Goal: Transaction & Acquisition: Purchase product/service

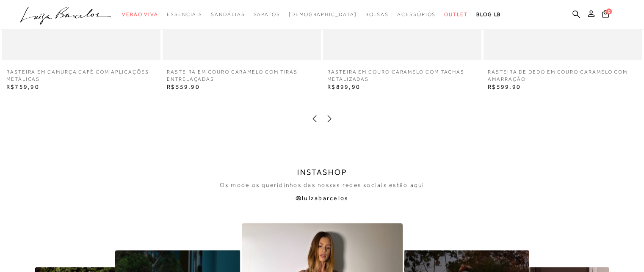
scroll to position [1567, 0]
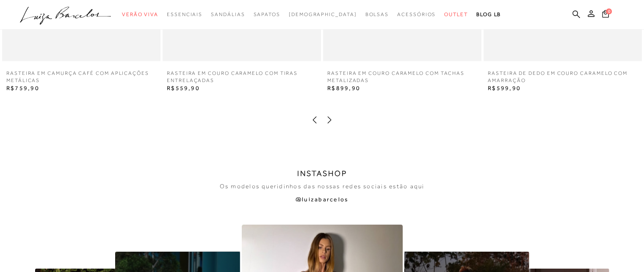
click at [330, 119] on icon at bounding box center [329, 120] width 8 height 8
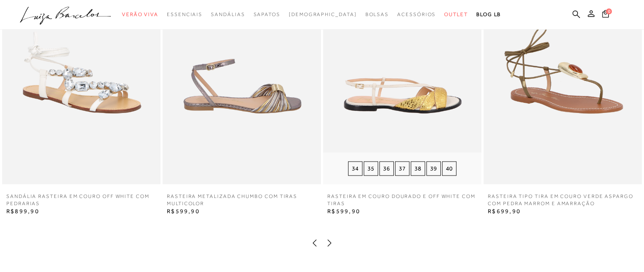
scroll to position [1482, 0]
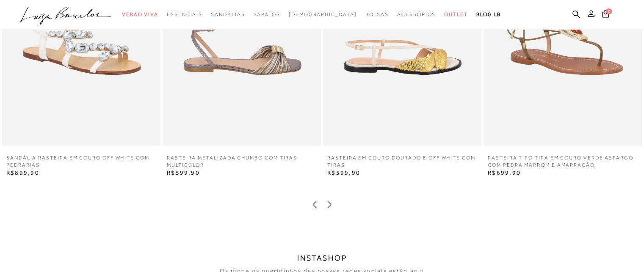
click at [325, 205] on icon at bounding box center [329, 204] width 8 height 8
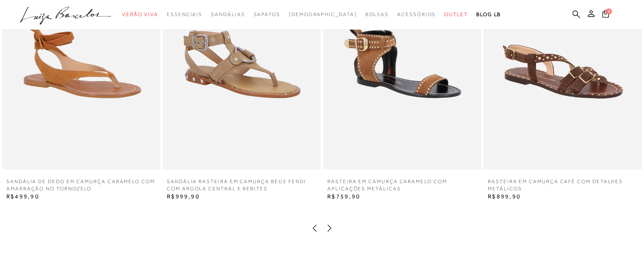
scroll to position [1440, 0]
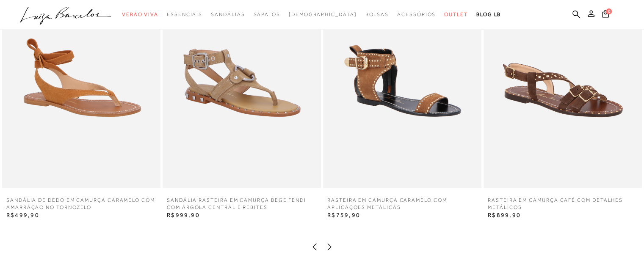
click at [329, 246] on icon at bounding box center [329, 247] width 8 height 8
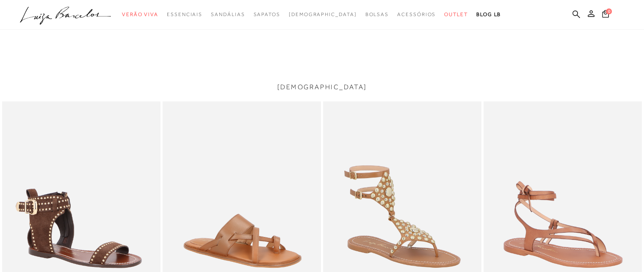
scroll to position [1228, 0]
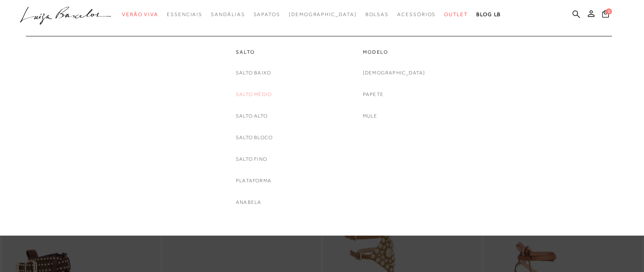
click at [252, 94] on link "Salto Médio" at bounding box center [254, 94] width 36 height 9
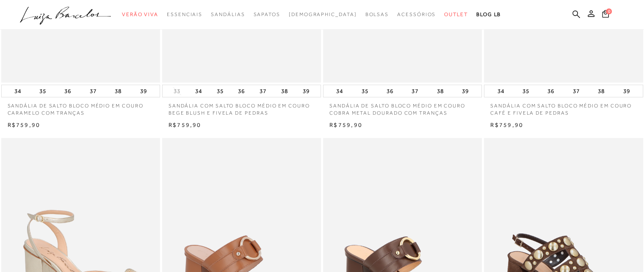
scroll to position [296, 0]
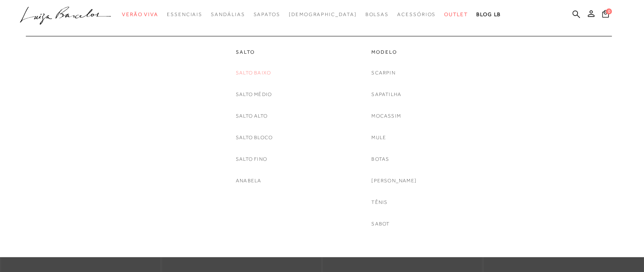
click at [252, 74] on link "Salto Baixo" at bounding box center [253, 73] width 35 height 9
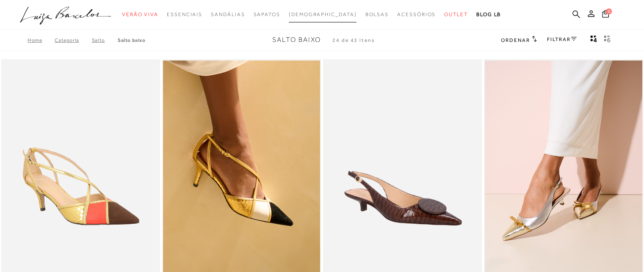
click at [321, 13] on span "[DEMOGRAPHIC_DATA]" at bounding box center [323, 14] width 68 height 6
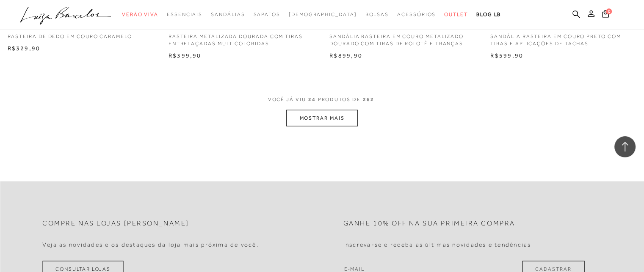
scroll to position [1779, 0]
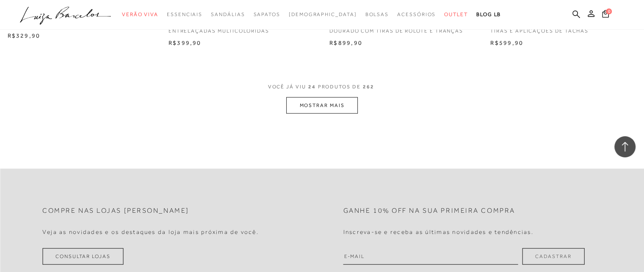
click at [315, 106] on button "MOSTRAR MAIS" at bounding box center [321, 105] width 71 height 17
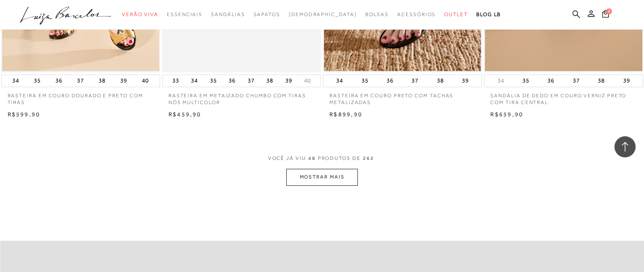
scroll to position [3473, 0]
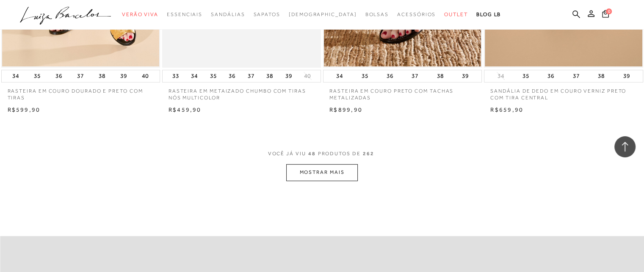
click at [322, 172] on button "MOSTRAR MAIS" at bounding box center [321, 172] width 71 height 17
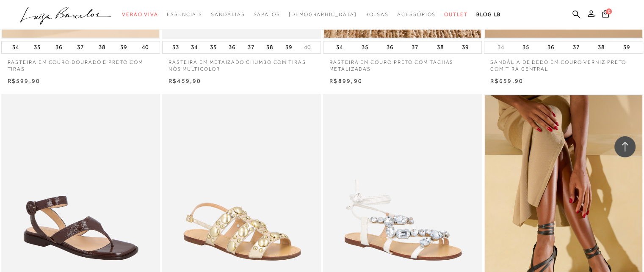
scroll to position [3431, 0]
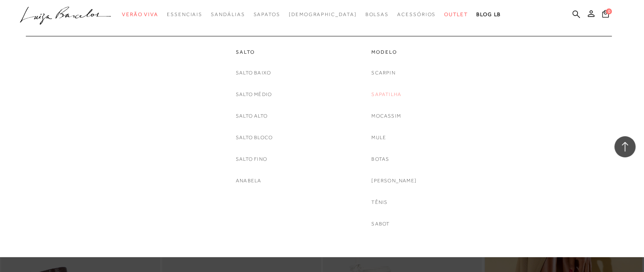
click at [388, 95] on link "Sapatilha" at bounding box center [386, 94] width 30 height 9
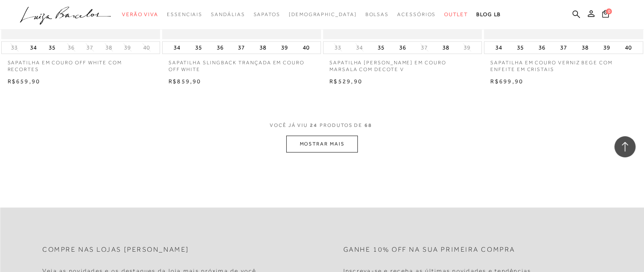
scroll to position [1737, 0]
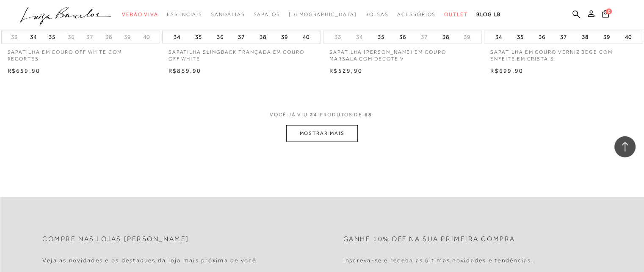
click at [319, 134] on button "MOSTRAR MAIS" at bounding box center [321, 133] width 71 height 17
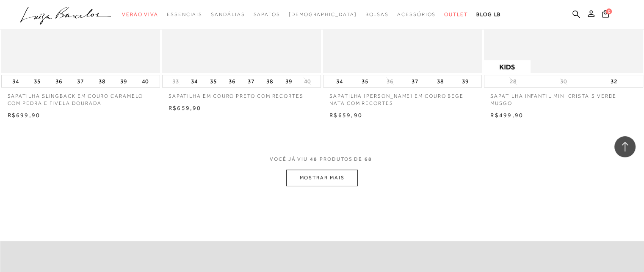
scroll to position [3473, 0]
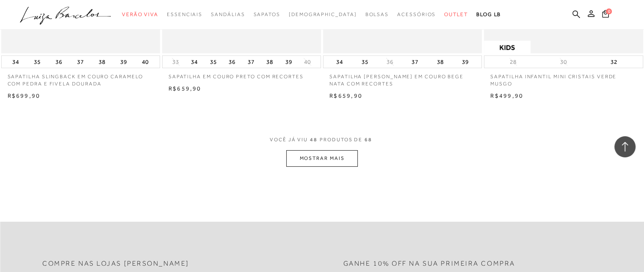
click at [334, 161] on button "MOSTRAR MAIS" at bounding box center [321, 158] width 71 height 17
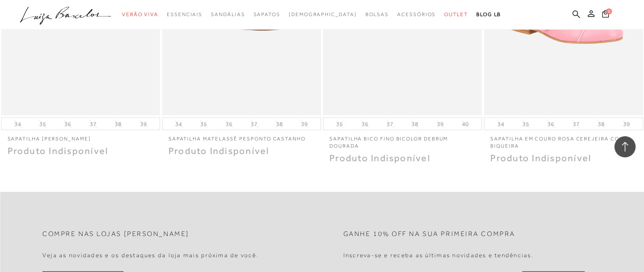
scroll to position [4913, 0]
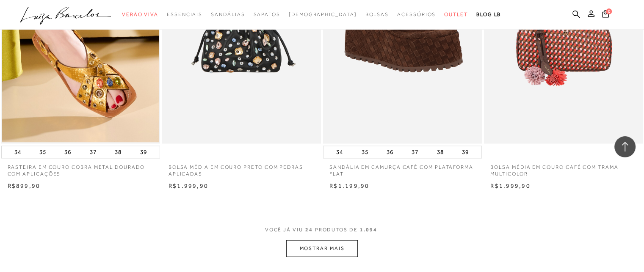
scroll to position [1694, 0]
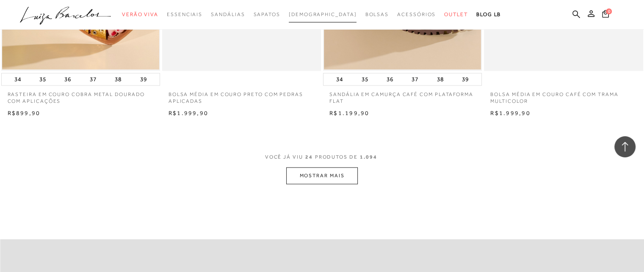
click at [315, 13] on span "[DEMOGRAPHIC_DATA]" at bounding box center [323, 14] width 68 height 6
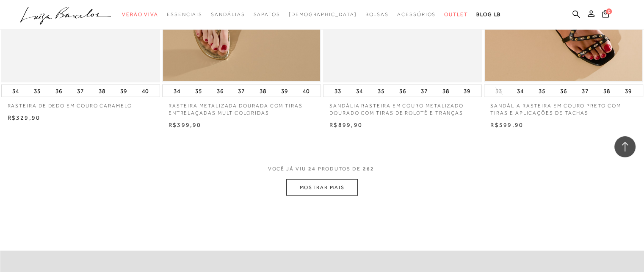
scroll to position [1737, 0]
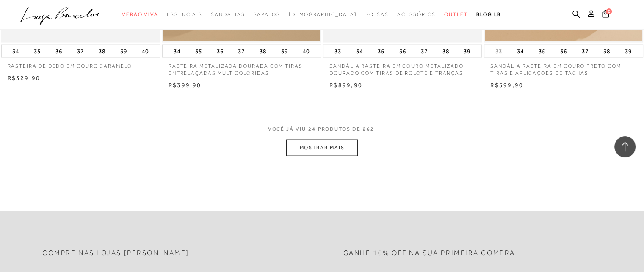
click at [328, 146] on button "MOSTRAR MAIS" at bounding box center [321, 148] width 71 height 17
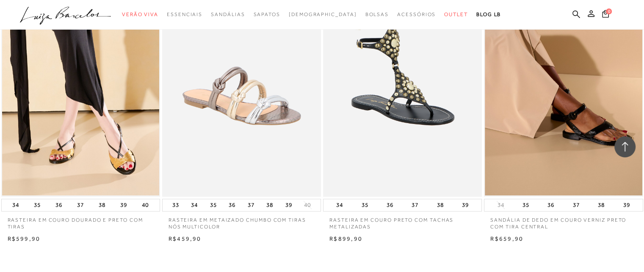
scroll to position [3346, 0]
